Goal: Task Accomplishment & Management: Manage account settings

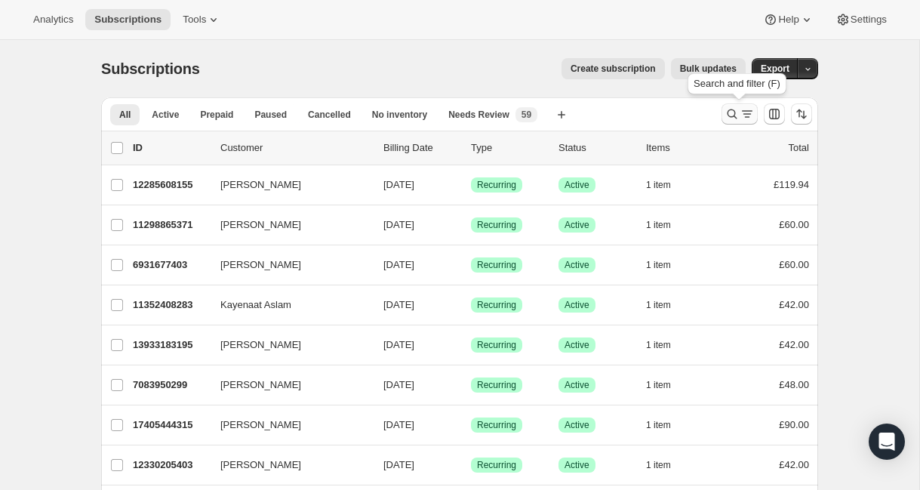
click at [733, 111] on icon "Search and filter results" at bounding box center [731, 113] width 15 height 15
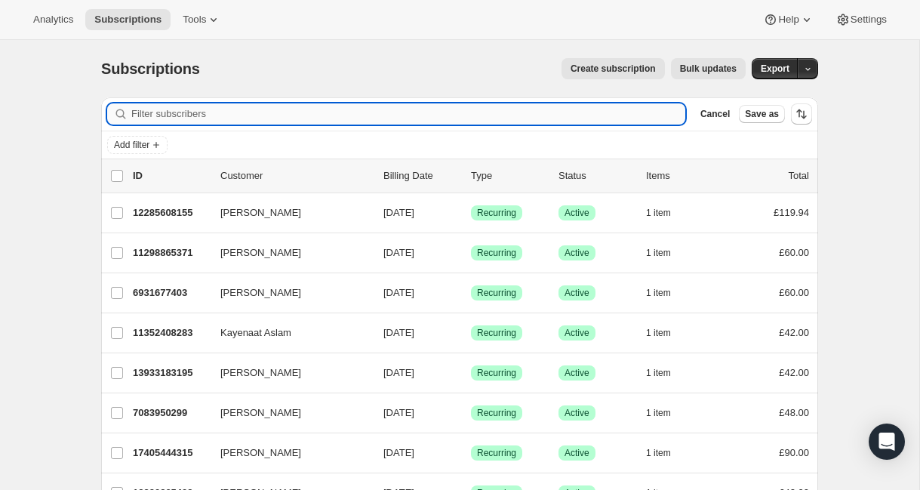
click at [653, 107] on input "Filter subscribers" at bounding box center [408, 113] width 554 height 21
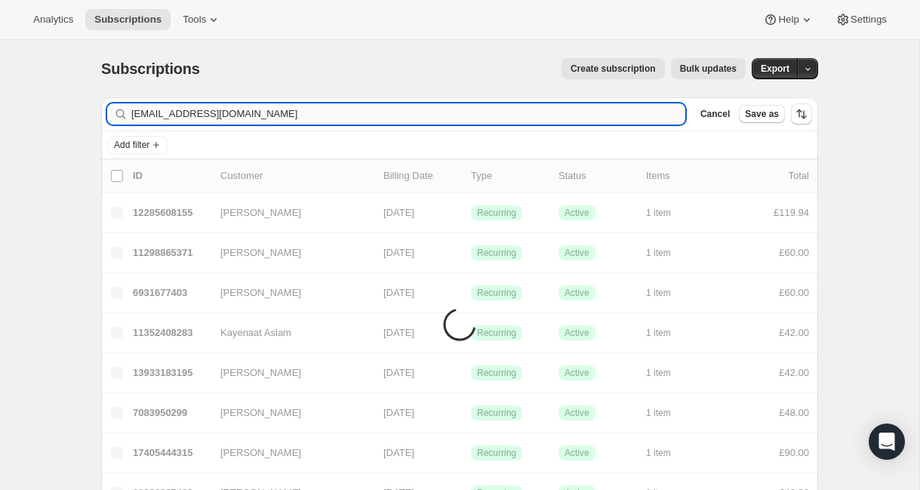
type input "[EMAIL_ADDRESS][DOMAIN_NAME]"
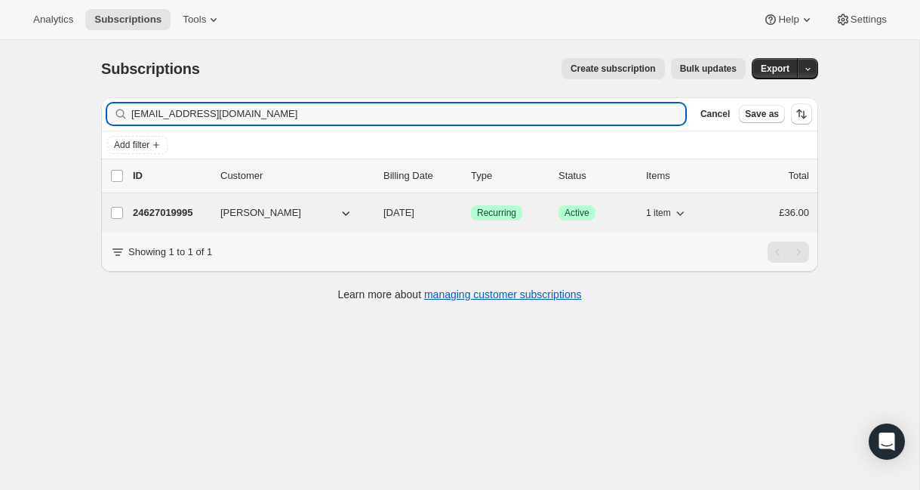
click at [546, 216] on div "24627019995 [PERSON_NAME] [DATE] Success Recurring Success Active 1 item £36.00" at bounding box center [471, 212] width 676 height 21
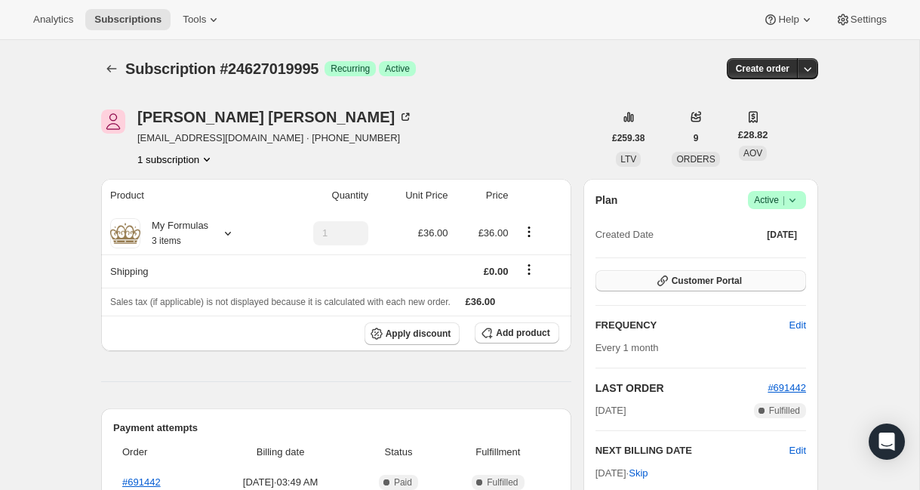
click at [740, 285] on span "Customer Portal" at bounding box center [706, 281] width 70 height 12
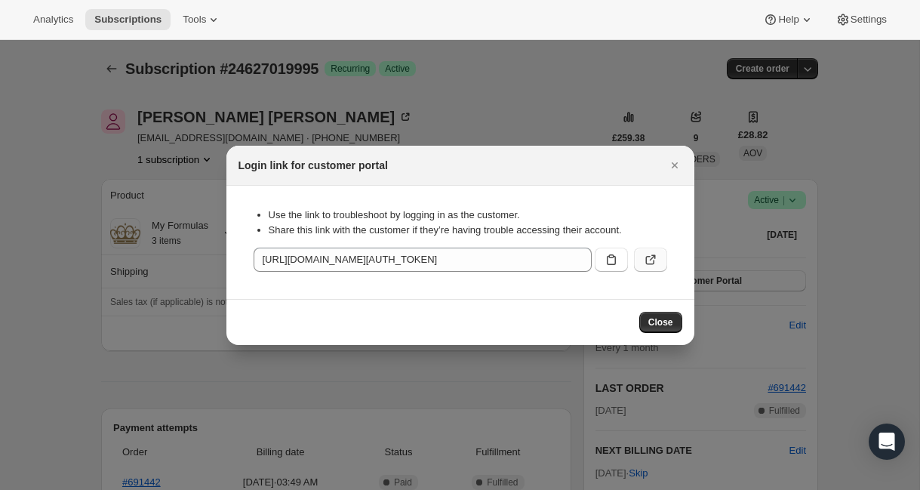
click at [654, 257] on icon ":rcb:" at bounding box center [652, 257] width 6 height 6
click at [485, 115] on div at bounding box center [460, 245] width 920 height 490
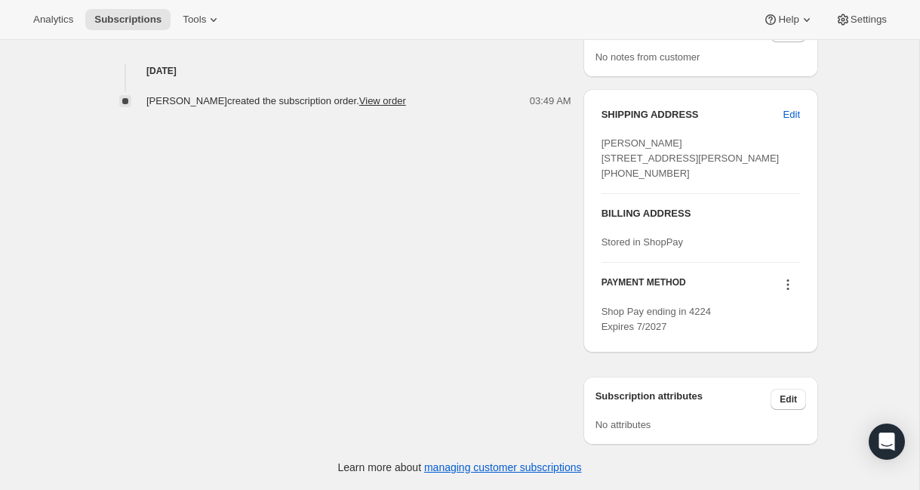
scroll to position [592, 0]
click at [791, 107] on span "Edit" at bounding box center [791, 114] width 17 height 15
select select "[GEOGRAPHIC_DATA]"
select select "ENG"
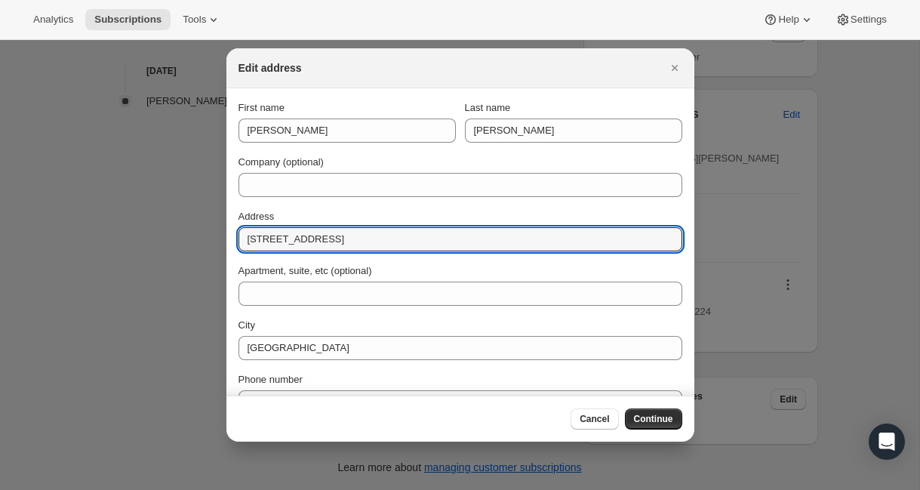
drag, startPoint x: 419, startPoint y: 238, endPoint x: 233, endPoint y: 240, distance: 186.4
paste input "[STREET_ADDRESS] 3xg"
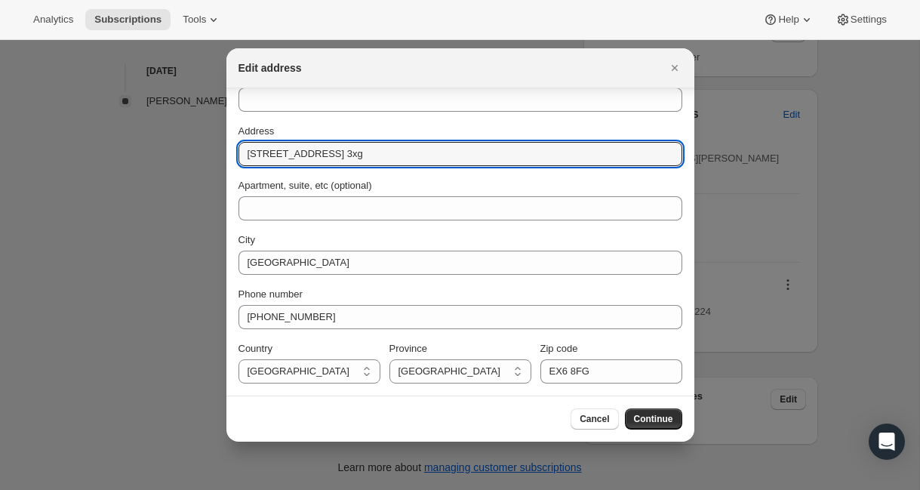
scroll to position [85, 0]
drag, startPoint x: 438, startPoint y: 156, endPoint x: 486, endPoint y: 155, distance: 48.3
click at [486, 155] on input "[STREET_ADDRESS] 3xg" at bounding box center [460, 154] width 444 height 24
type input "[STREET_ADDRESS]"
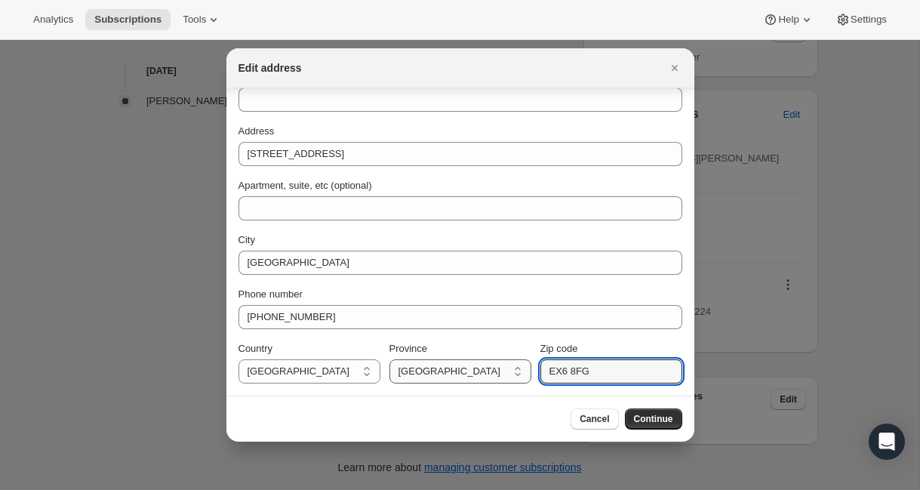
drag, startPoint x: 610, startPoint y: 370, endPoint x: 526, endPoint y: 369, distance: 84.5
paste input "ex1 3xg"
click at [561, 376] on input "ex1 3xg" at bounding box center [611, 371] width 142 height 24
type input "EX1 3XG"
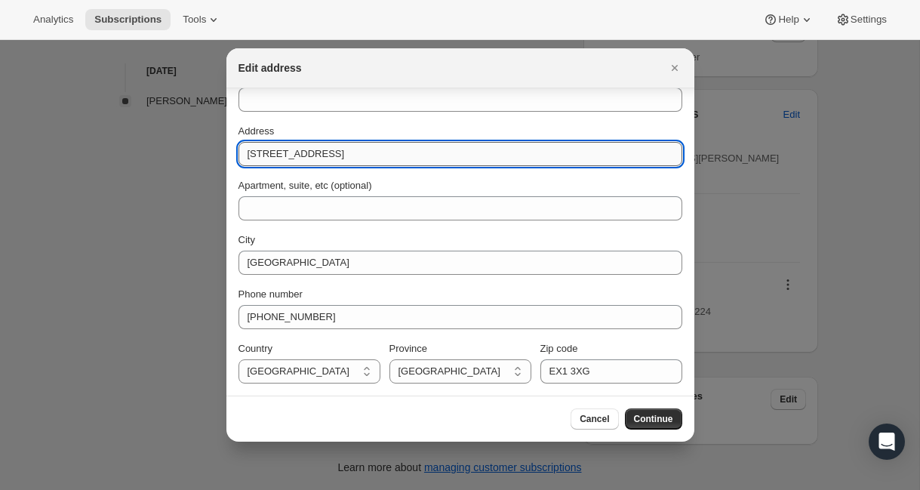
drag, startPoint x: 407, startPoint y: 156, endPoint x: 452, endPoint y: 155, distance: 44.5
click at [452, 158] on input "[STREET_ADDRESS]" at bounding box center [460, 154] width 444 height 24
type input "[STREET_ADDRESS][GEOGRAPHIC_DATA]"
click at [662, 417] on span "Continue" at bounding box center [653, 419] width 39 height 12
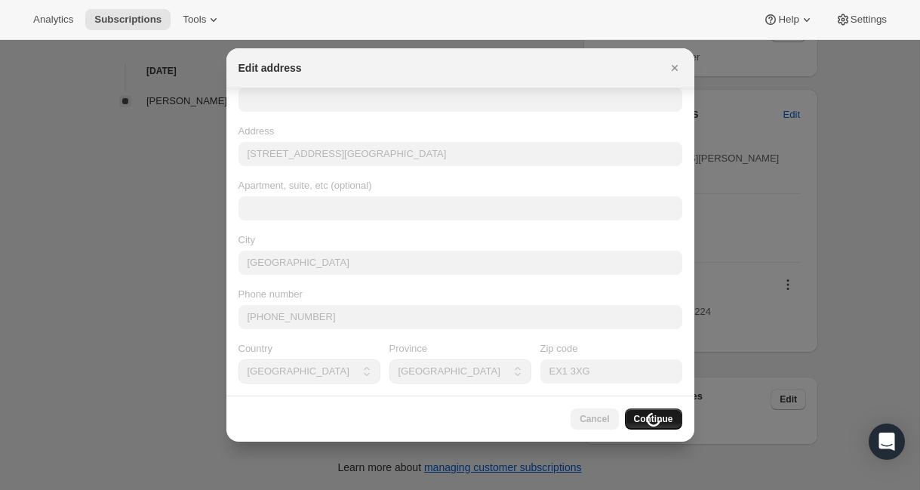
scroll to position [0, 0]
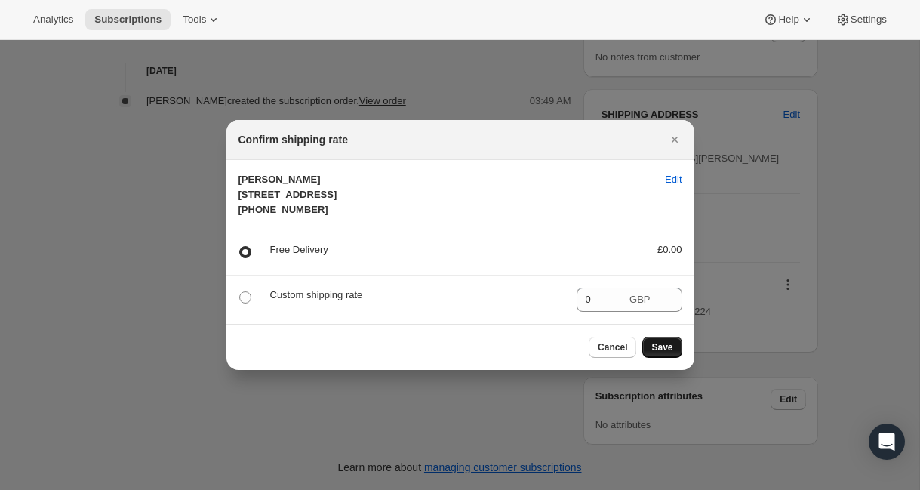
click at [661, 353] on span "Save" at bounding box center [661, 347] width 21 height 12
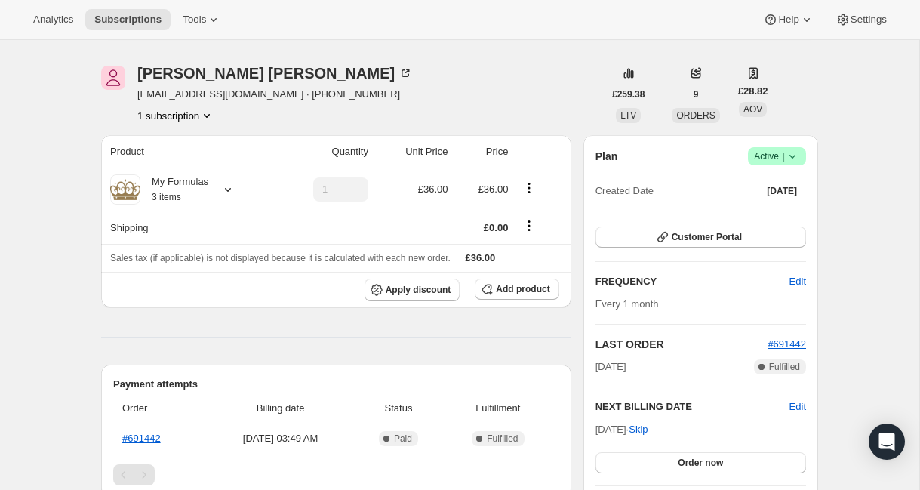
scroll to position [112, 0]
click at [233, 192] on icon at bounding box center [227, 190] width 15 height 15
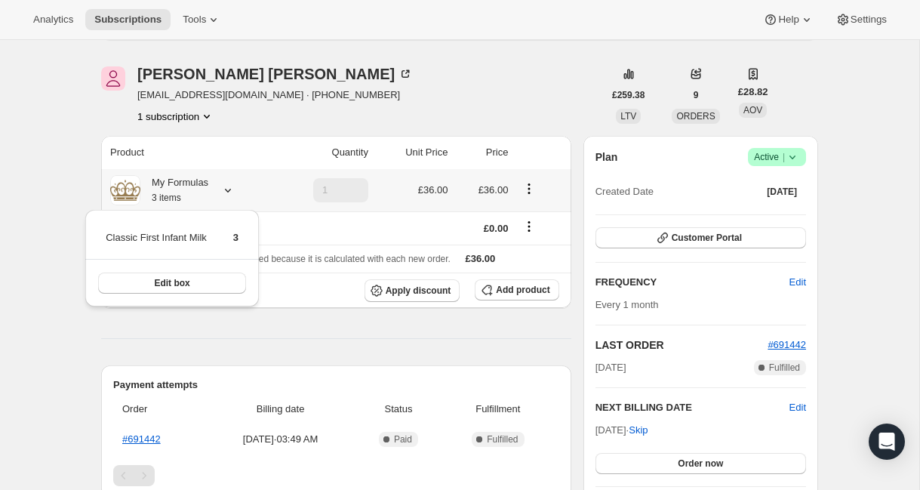
click at [233, 192] on icon at bounding box center [227, 190] width 15 height 15
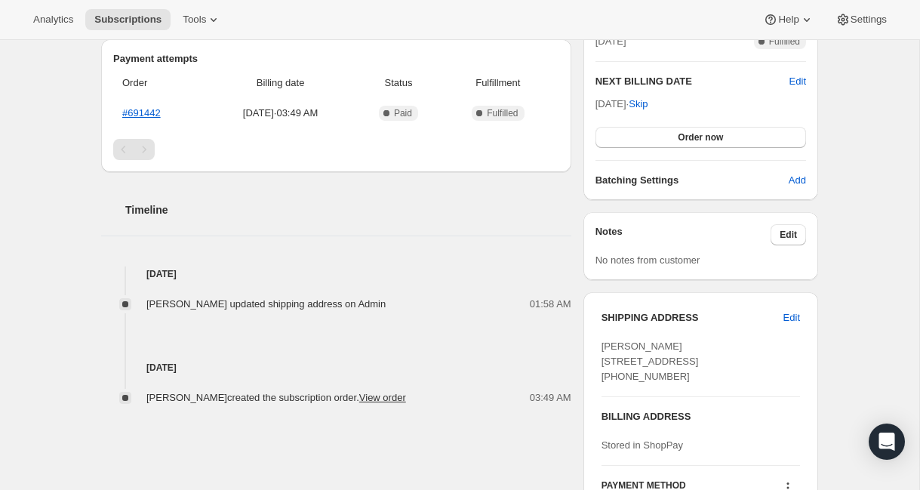
scroll to position [442, 0]
